Goal: Navigation & Orientation: Find specific page/section

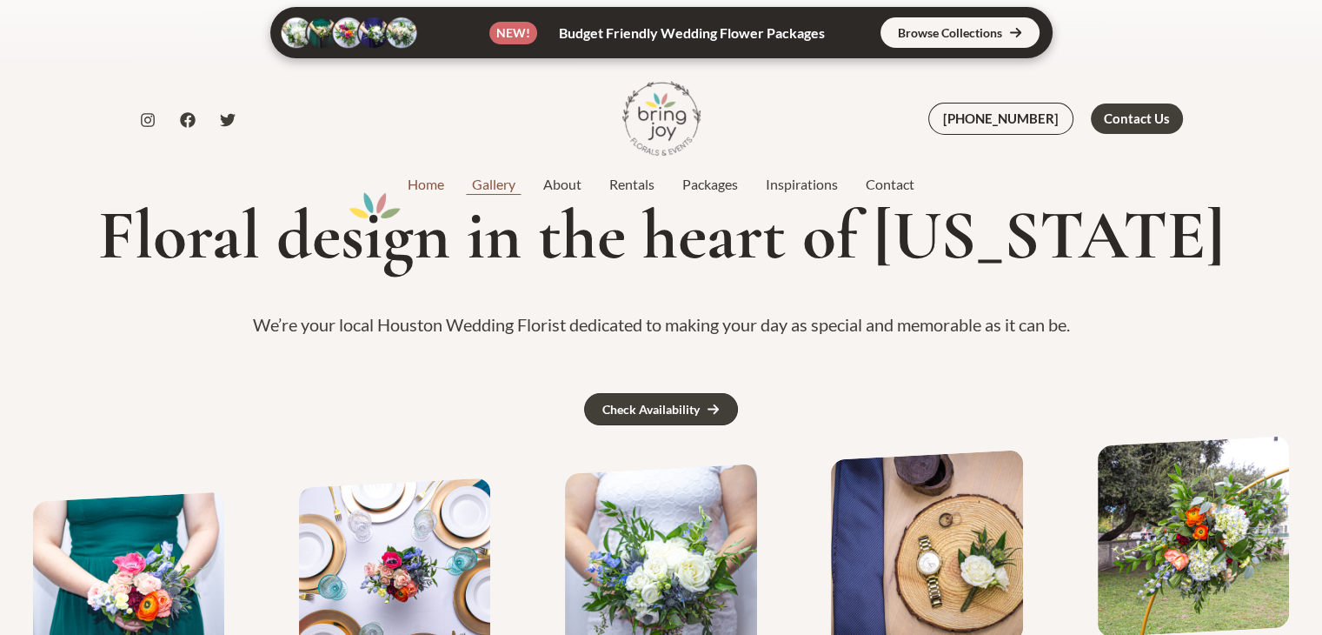
click at [496, 189] on link "Gallery" at bounding box center [493, 184] width 71 height 21
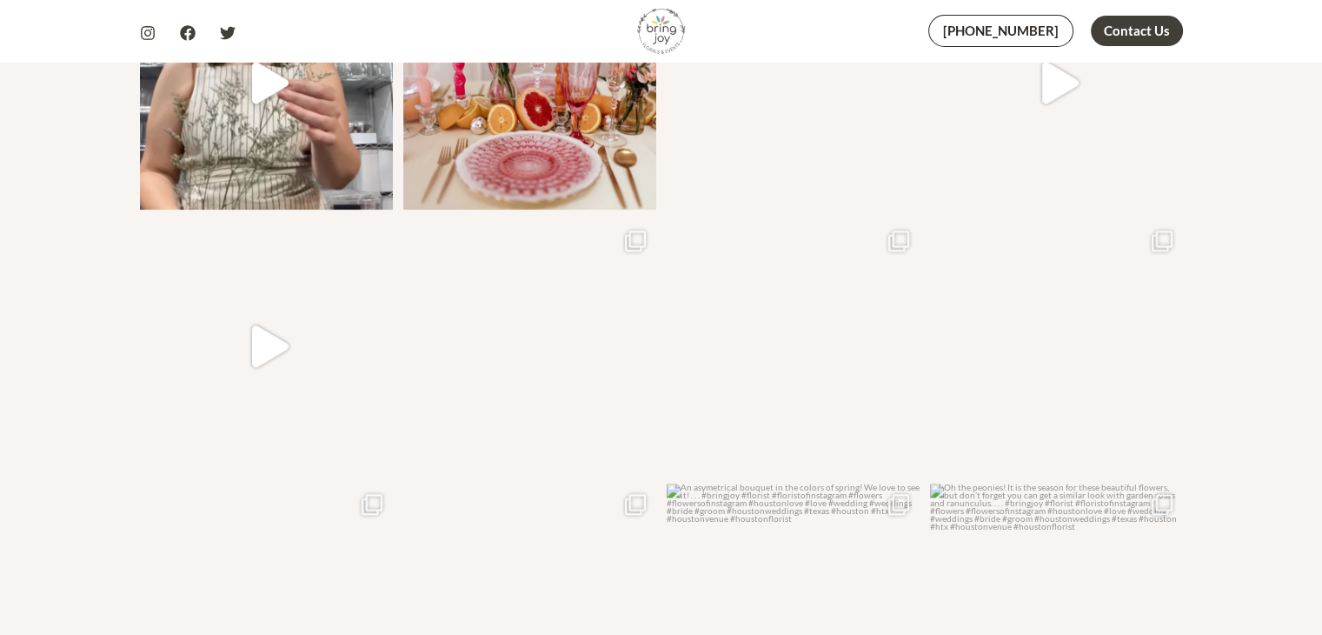
scroll to position [2173, 0]
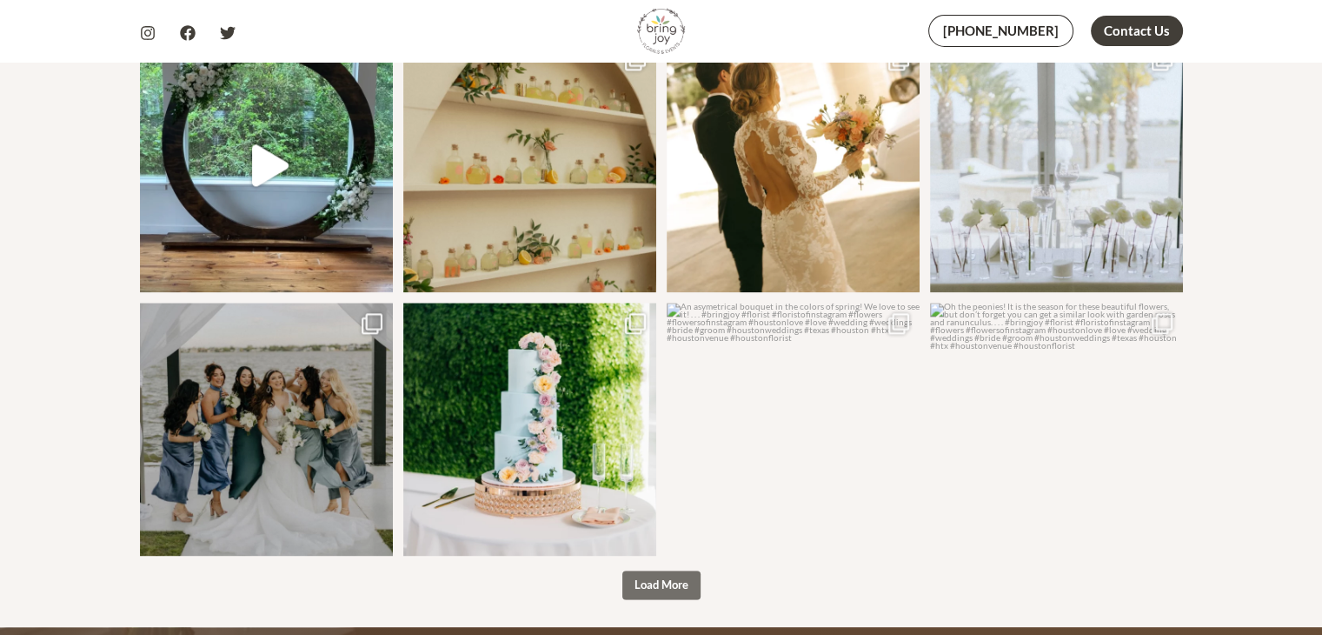
click at [658, 577] on span "Load More" at bounding box center [662, 584] width 54 height 14
click at [650, 577] on span "Load More" at bounding box center [662, 584] width 54 height 14
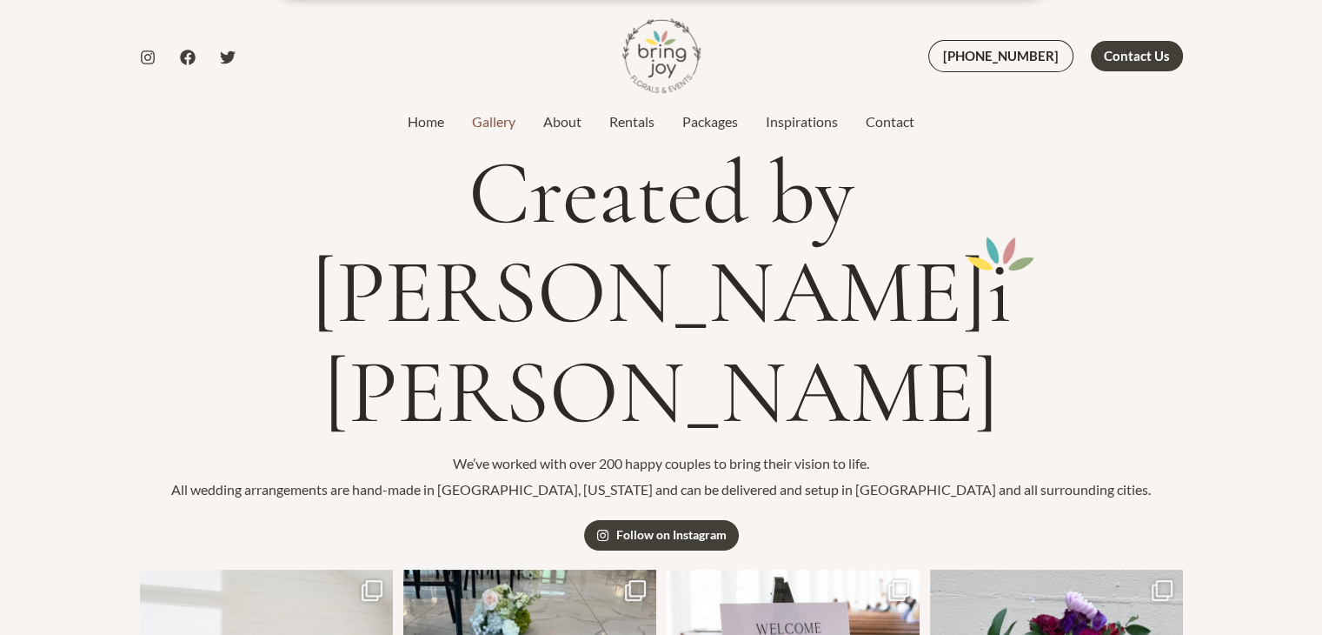
scroll to position [0, 0]
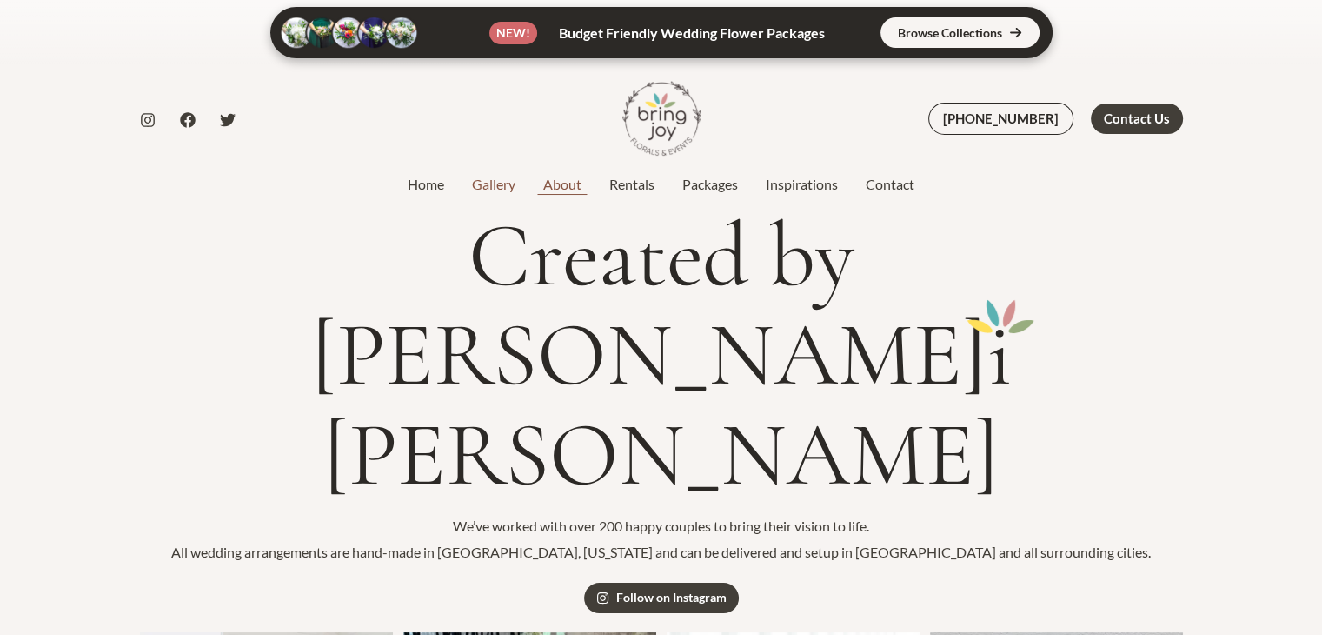
click at [560, 183] on link "About" at bounding box center [562, 184] width 66 height 21
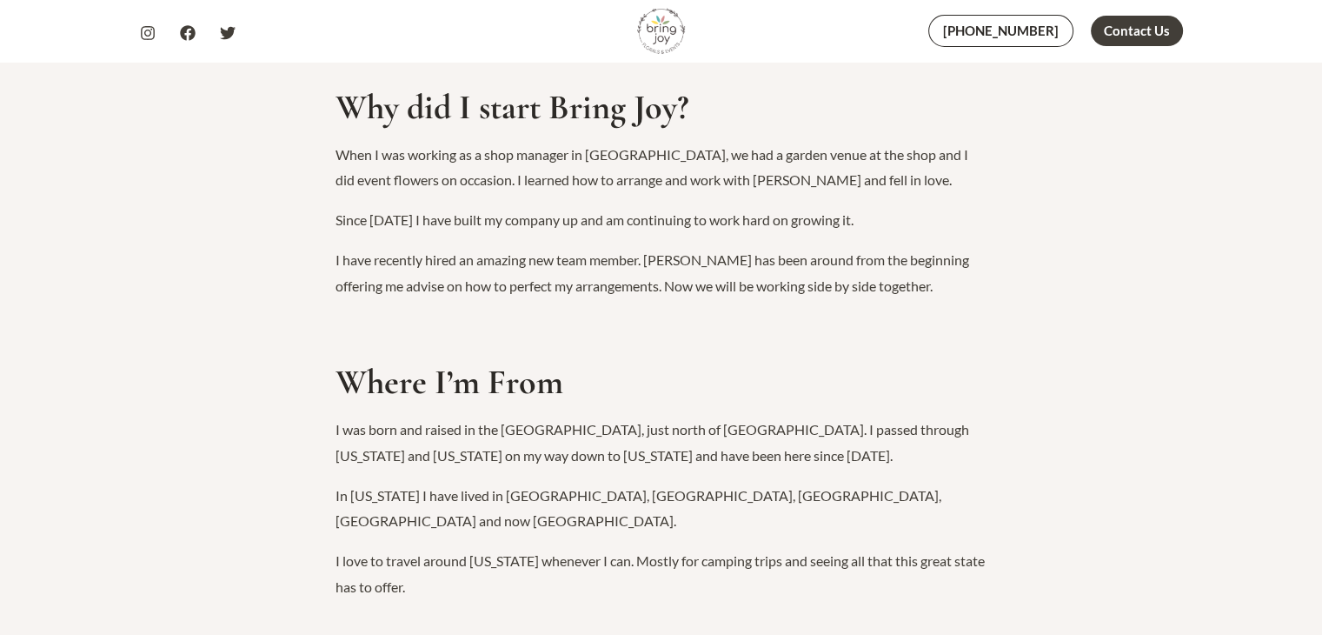
scroll to position [609, 0]
